Goal: Transaction & Acquisition: Complete application form

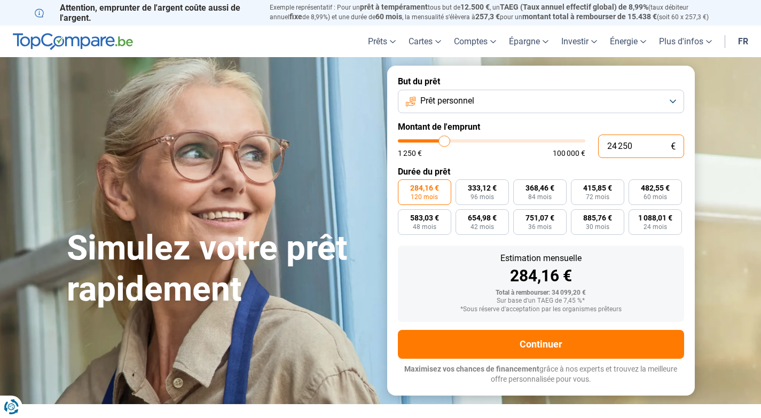
drag, startPoint x: 638, startPoint y: 150, endPoint x: 555, endPoint y: 146, distance: 82.9
click at [555, 146] on div "24 250 € 1 250 € 100 000 €" at bounding box center [541, 147] width 286 height 24
type input "3"
type input "1250"
type input "30"
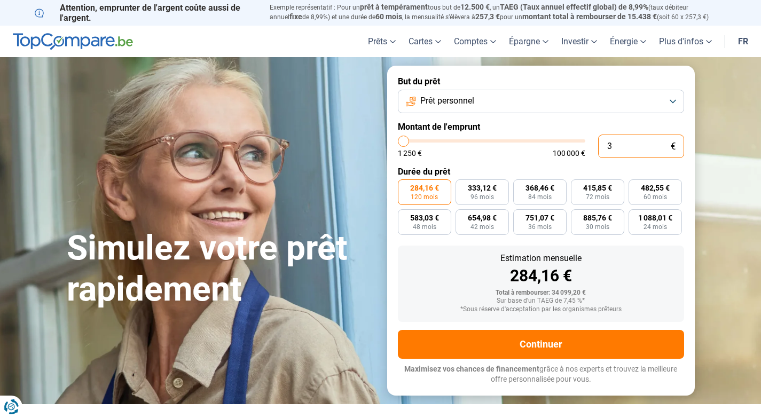
type input "1250"
type input "300"
type input "1250"
type input "3 000"
type input "3000"
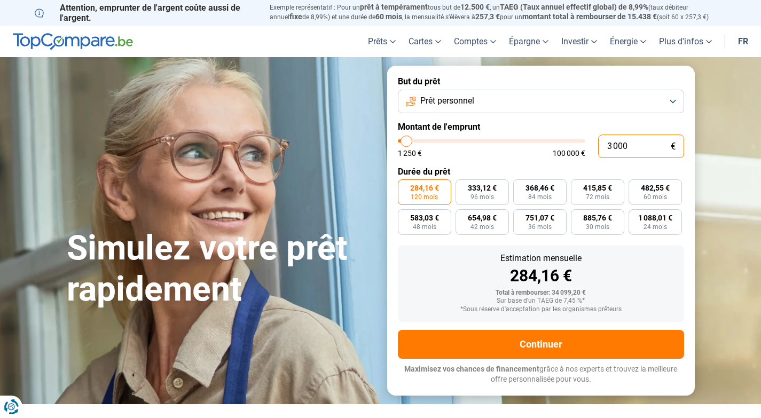
type input "30 000"
type input "30000"
type input "30 000"
click at [492, 225] on span "42 mois" at bounding box center [483, 227] width 24 height 6
click at [463, 216] on input "810,29 € 42 mois" at bounding box center [459, 212] width 7 height 7
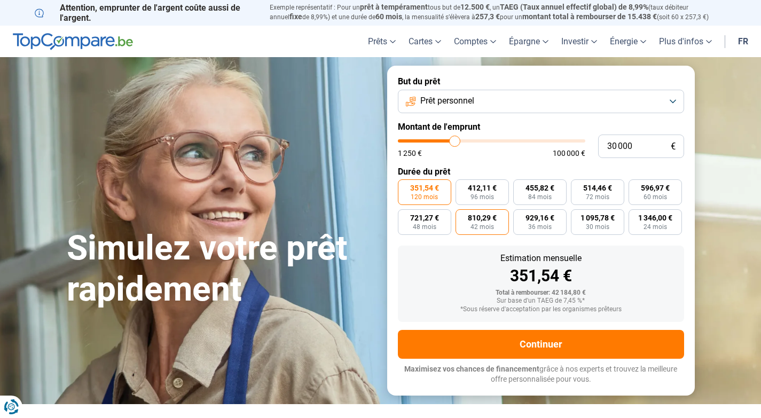
radio input "true"
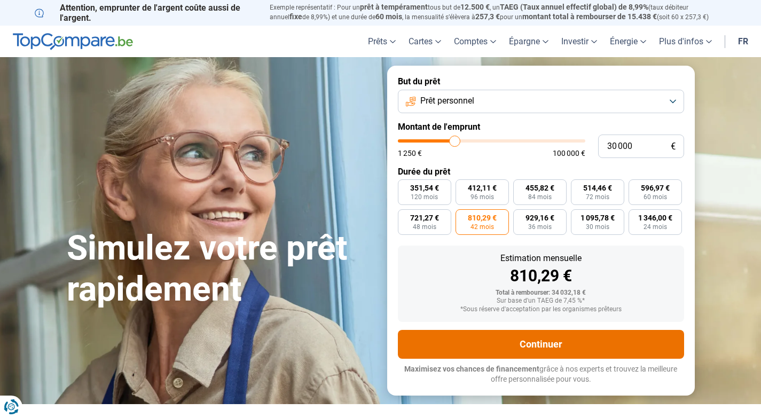
click at [526, 341] on button "Continuer" at bounding box center [541, 344] width 286 height 29
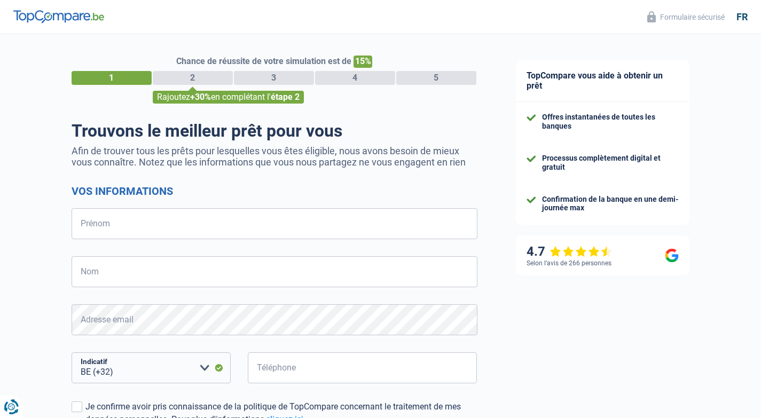
select select "32"
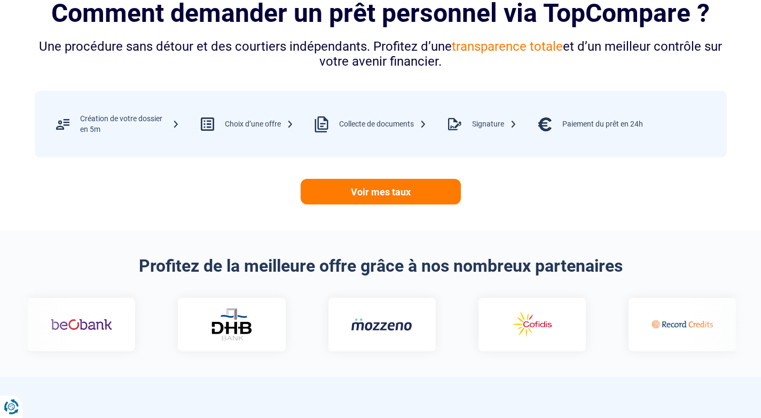
scroll to position [446, 0]
